Goal: Transaction & Acquisition: Download file/media

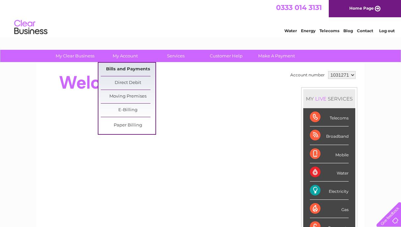
click at [119, 68] on link "Bills and Payments" at bounding box center [128, 69] width 55 height 13
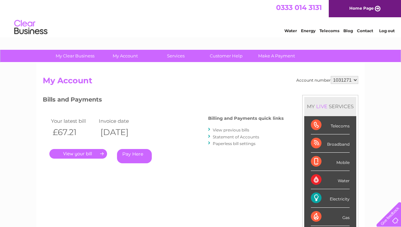
click at [89, 155] on link "." at bounding box center [78, 154] width 58 height 10
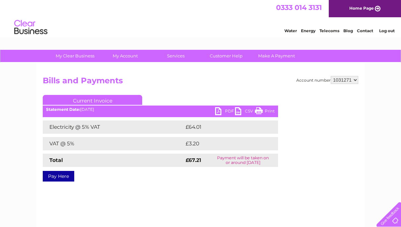
click at [218, 111] on link "PDF" at bounding box center [225, 112] width 20 height 10
